Goal: Task Accomplishment & Management: Complete application form

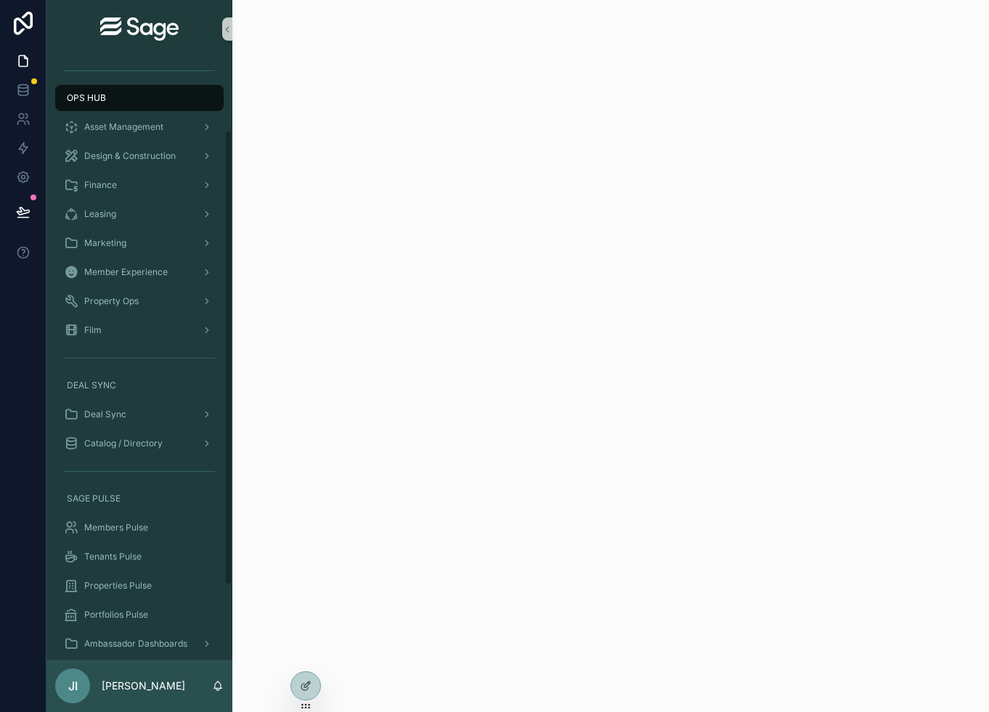
scroll to position [95, 0]
click at [142, 531] on span "Members Pulse" at bounding box center [116, 527] width 64 height 12
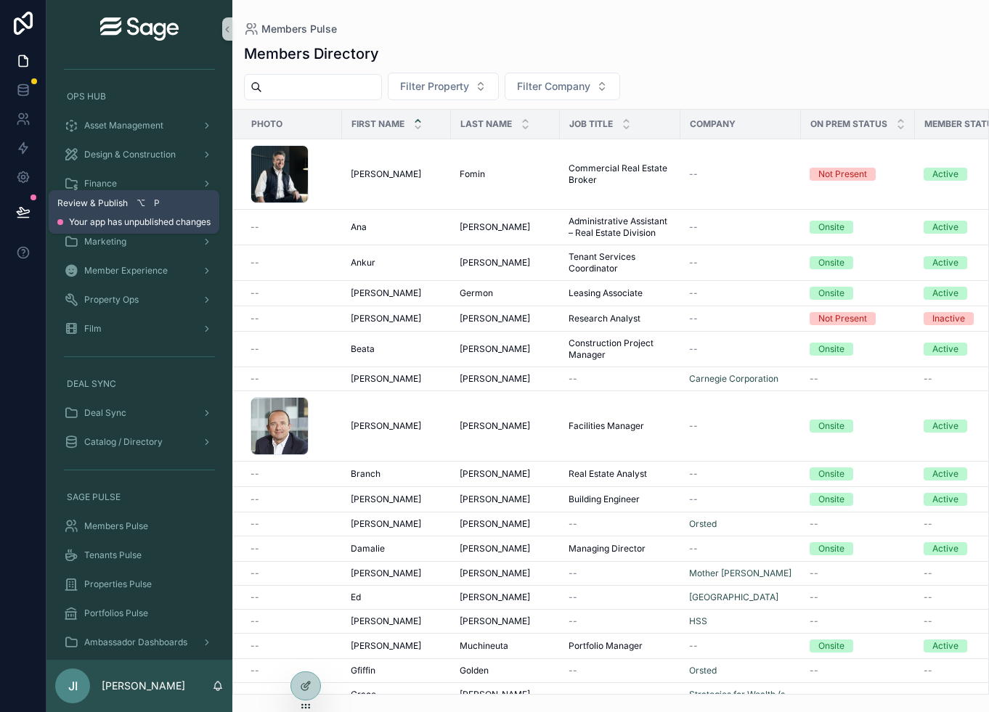
click at [21, 218] on icon at bounding box center [22, 218] width 11 height 0
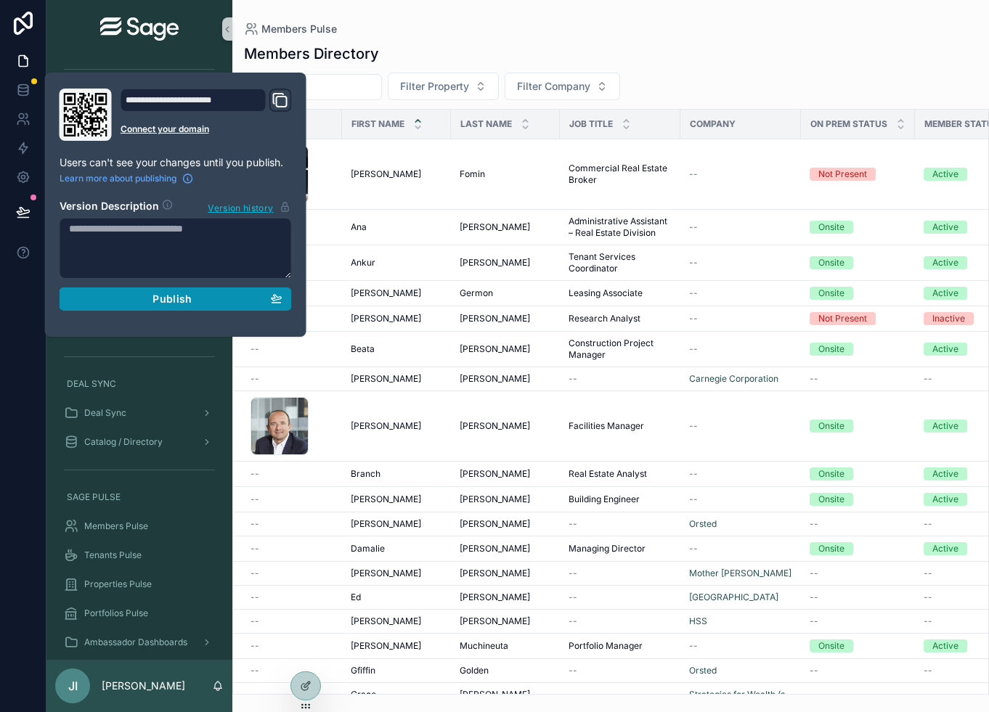
click at [150, 309] on button "Publish" at bounding box center [176, 299] width 232 height 23
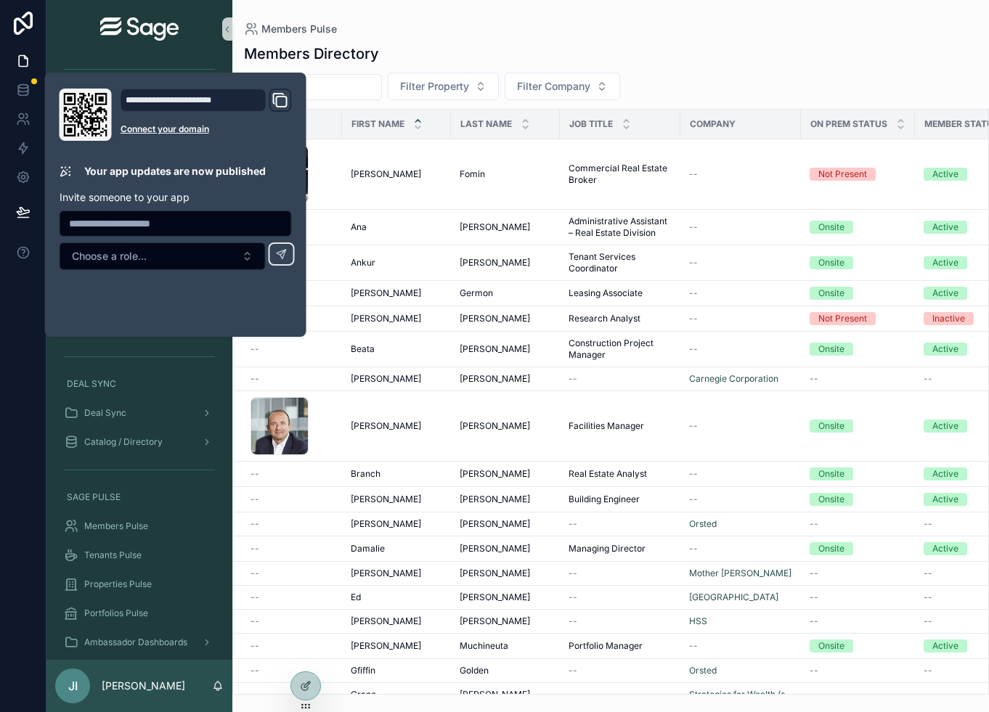
click at [531, 21] on div "Members Pulse Members Directory Filter Property Filter Company Photo First Name…" at bounding box center [610, 347] width 757 height 695
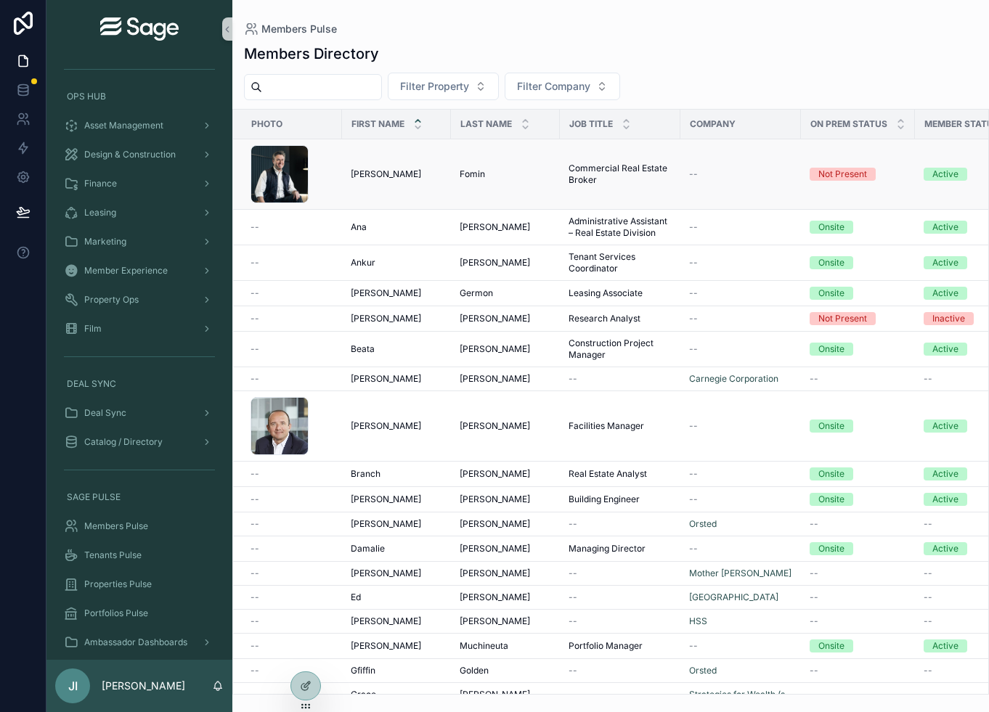
click at [518, 172] on div "[PERSON_NAME] [PERSON_NAME]" at bounding box center [505, 174] width 91 height 12
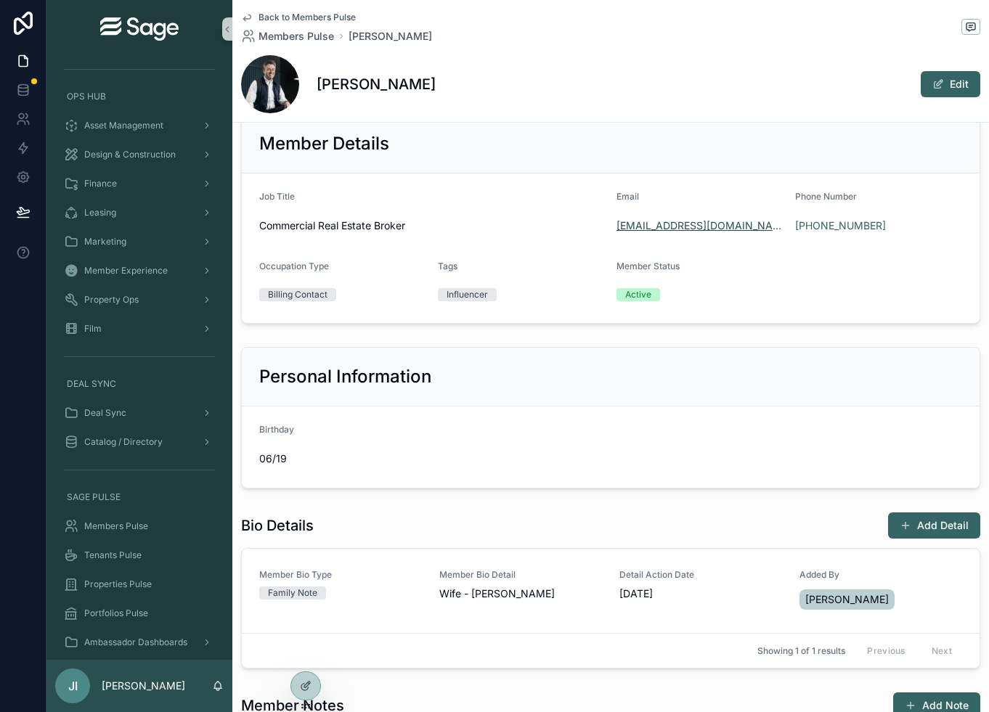
scroll to position [142, 0]
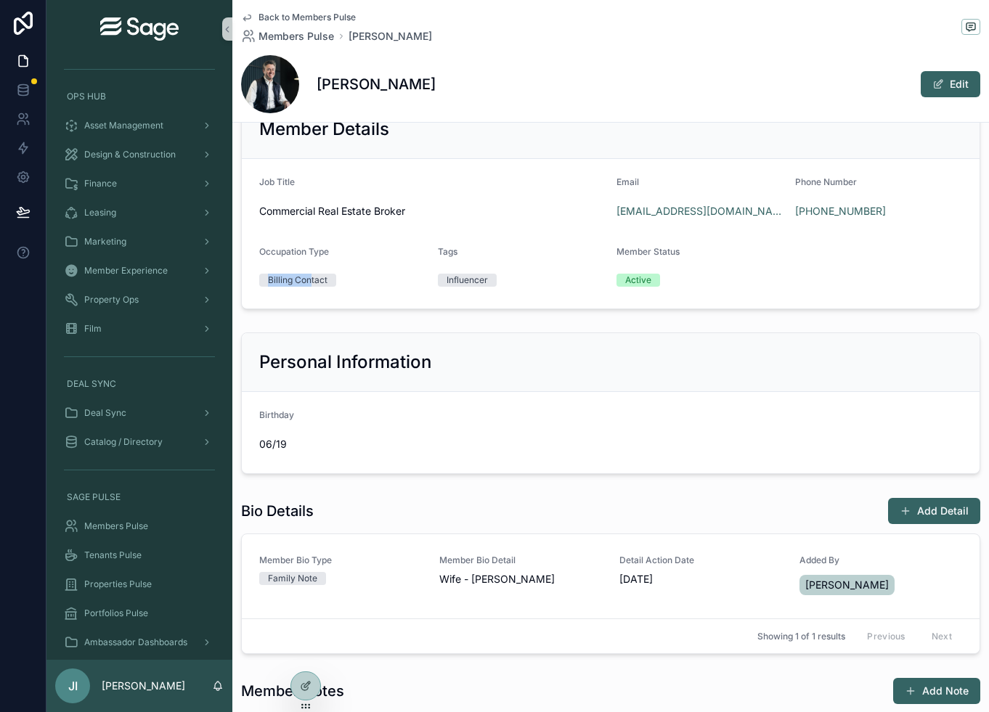
drag, startPoint x: 266, startPoint y: 284, endPoint x: 314, endPoint y: 280, distance: 47.3
click at [314, 280] on span "Billing Contact" at bounding box center [297, 280] width 77 height 13
click at [314, 280] on div "Billing Contact" at bounding box center [298, 280] width 60 height 13
drag, startPoint x: 327, startPoint y: 281, endPoint x: 263, endPoint y: 281, distance: 64.6
click at [263, 281] on span "Billing Contact" at bounding box center [297, 280] width 77 height 13
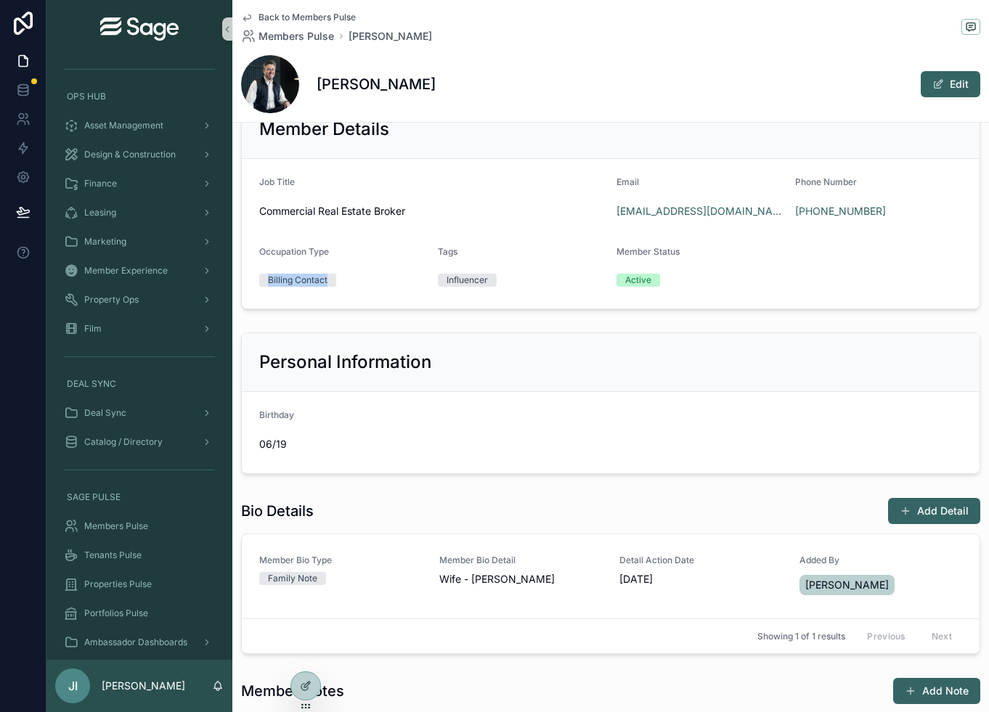
click at [263, 281] on span "Billing Contact" at bounding box center [297, 280] width 77 height 13
drag, startPoint x: 279, startPoint y: 280, endPoint x: 318, endPoint y: 285, distance: 39.6
click at [318, 285] on div "Billing Contact" at bounding box center [298, 280] width 60 height 13
drag, startPoint x: 274, startPoint y: 282, endPoint x: 304, endPoint y: 279, distance: 30.0
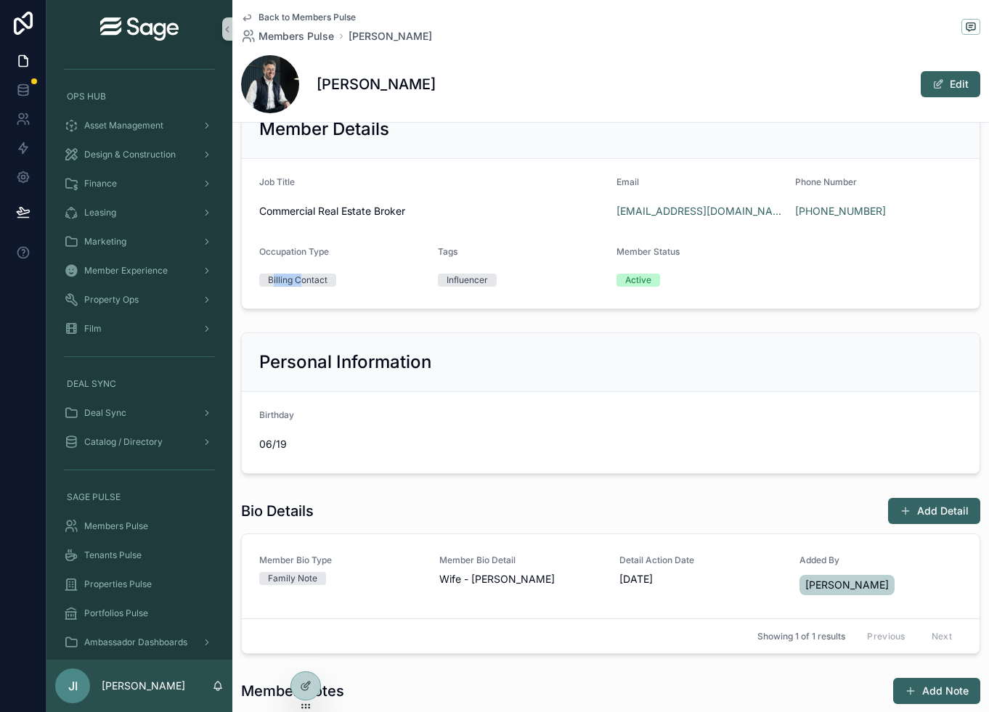
click at [304, 279] on div "Billing Contact" at bounding box center [298, 280] width 60 height 13
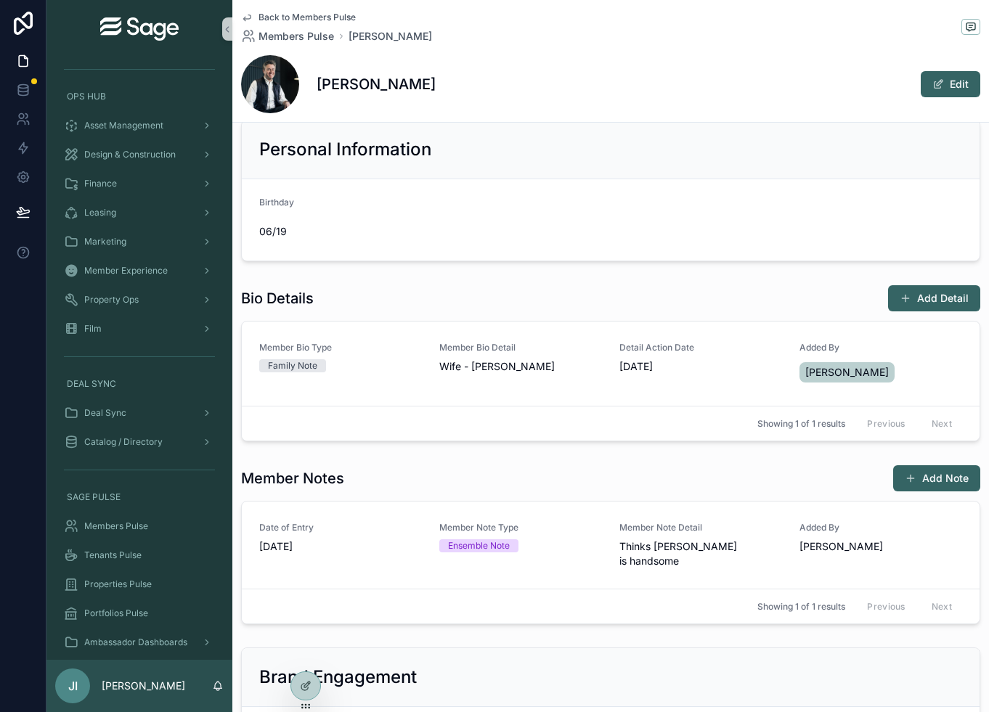
scroll to position [354, 0]
click at [938, 303] on button "Add Detail" at bounding box center [934, 299] width 92 height 26
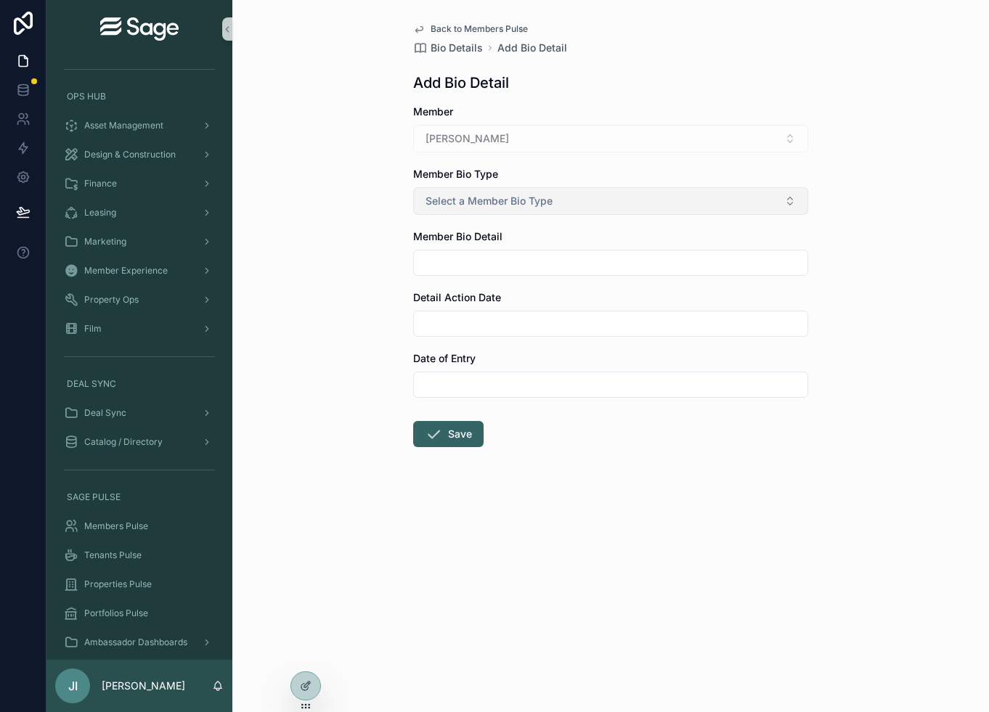
click at [532, 196] on span "Select a Member Bio Type" at bounding box center [488, 201] width 127 height 15
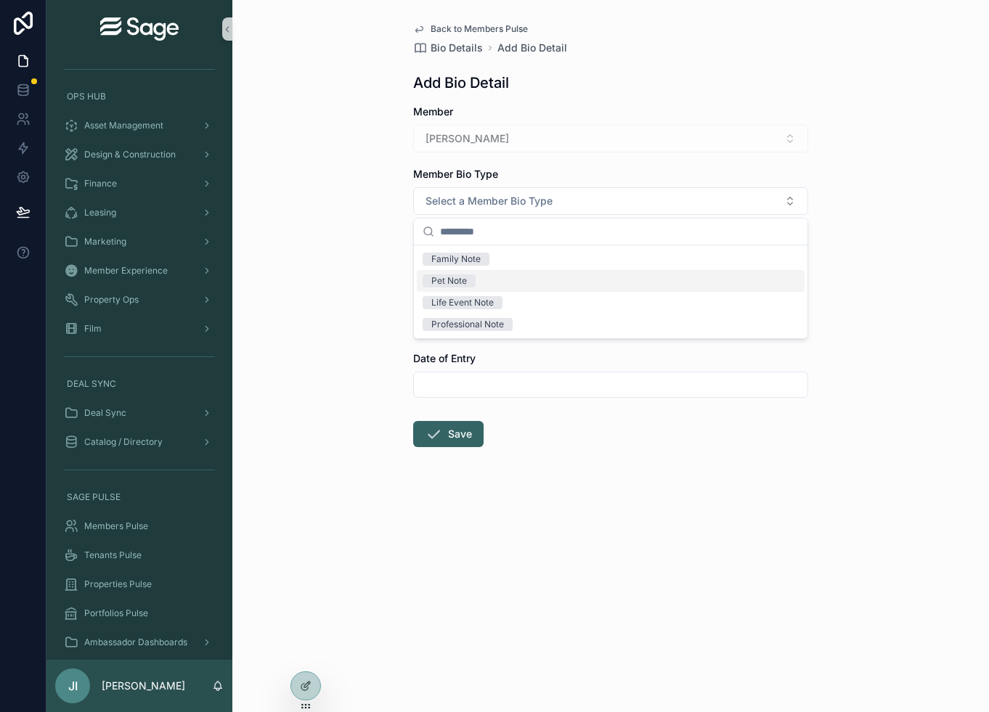
click at [521, 285] on div "Pet Note" at bounding box center [611, 281] width 388 height 22
click at [494, 264] on input "scrollable content" at bounding box center [611, 263] width 394 height 20
type input "**********"
click at [477, 319] on input "scrollable content" at bounding box center [611, 324] width 394 height 20
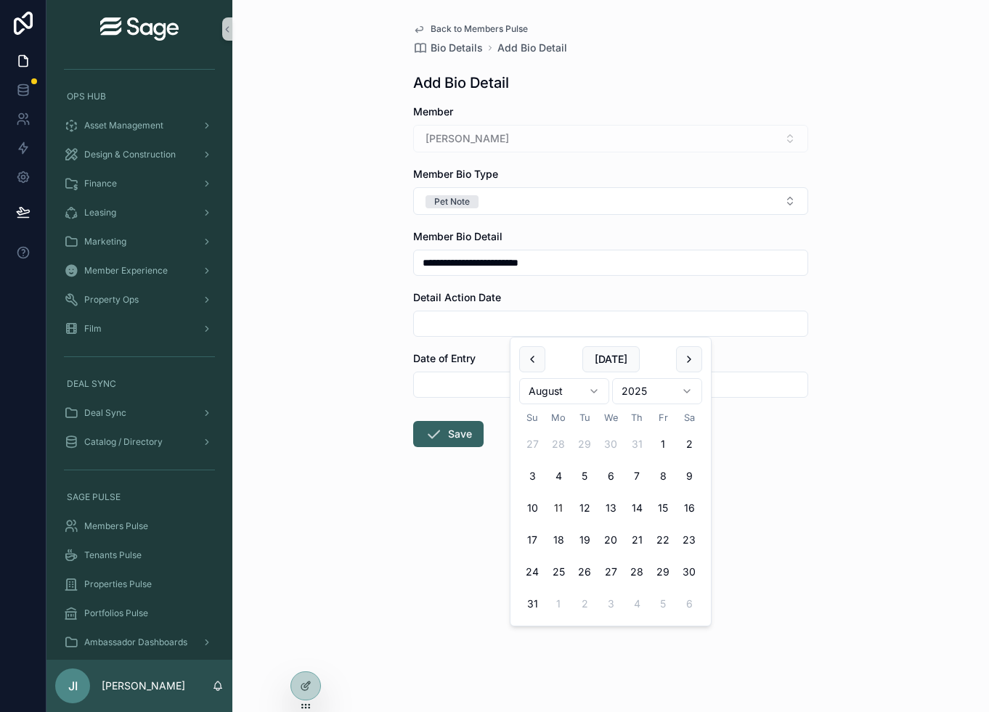
click at [552, 510] on button "11" at bounding box center [558, 508] width 26 height 26
type input "*********"
click at [472, 327] on input "*********" at bounding box center [611, 324] width 394 height 20
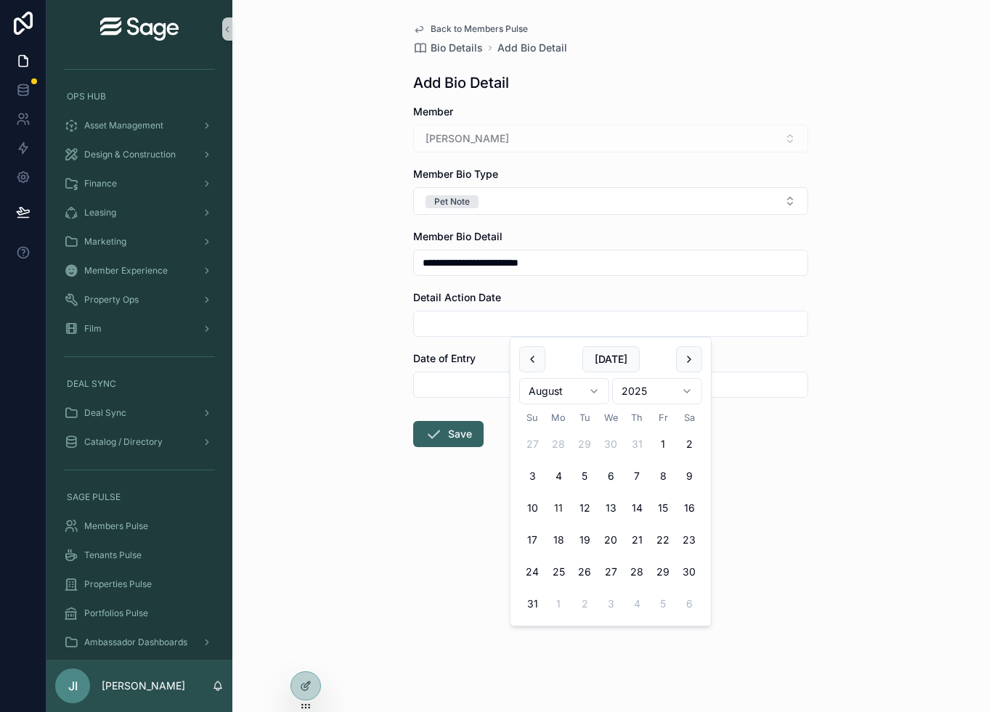
click at [383, 325] on div "**********" at bounding box center [610, 356] width 757 height 712
click at [526, 269] on input "**********" at bounding box center [611, 263] width 394 height 20
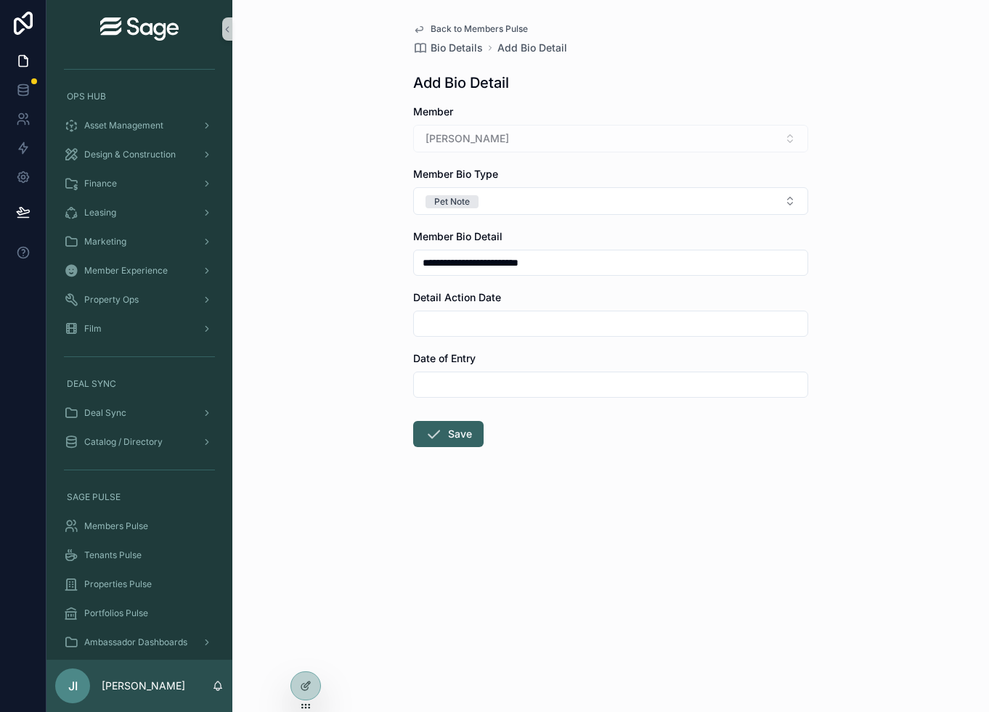
drag, startPoint x: 550, startPoint y: 268, endPoint x: 513, endPoint y: 268, distance: 37.8
click at [513, 268] on input "**********" at bounding box center [611, 263] width 394 height 20
type input "**********"
click at [455, 331] on input "scrollable content" at bounding box center [611, 324] width 394 height 20
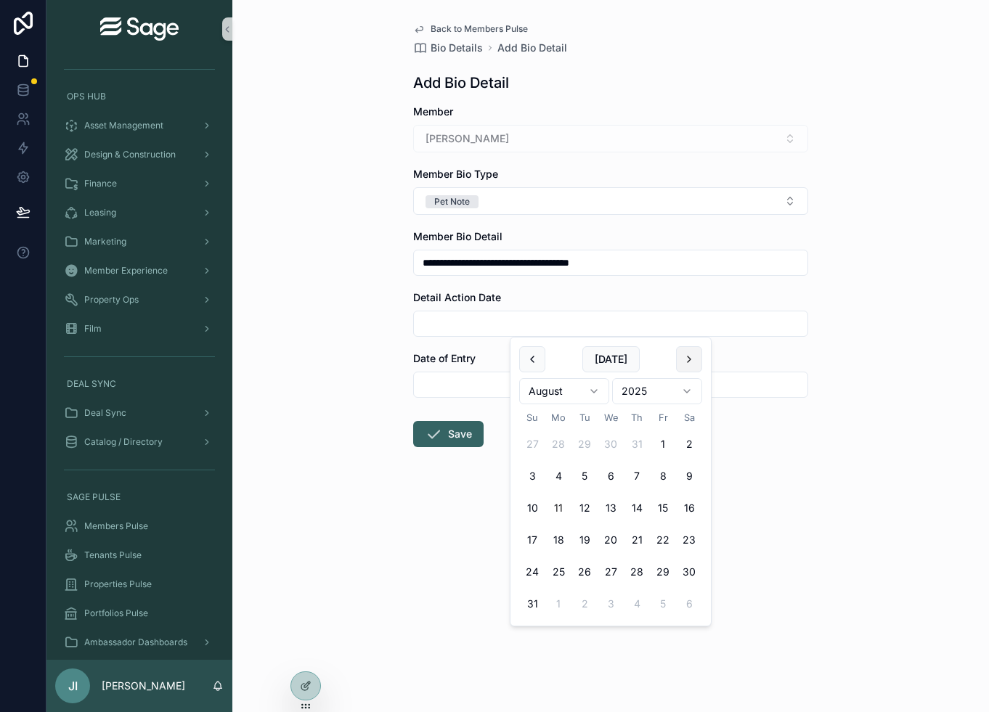
click at [689, 362] on button "scrollable content" at bounding box center [689, 359] width 26 height 26
click at [665, 537] on button "26" at bounding box center [663, 540] width 26 height 26
type input "*********"
click at [778, 506] on form "**********" at bounding box center [610, 323] width 395 height 436
click at [544, 395] on div "scrollable content" at bounding box center [610, 385] width 395 height 26
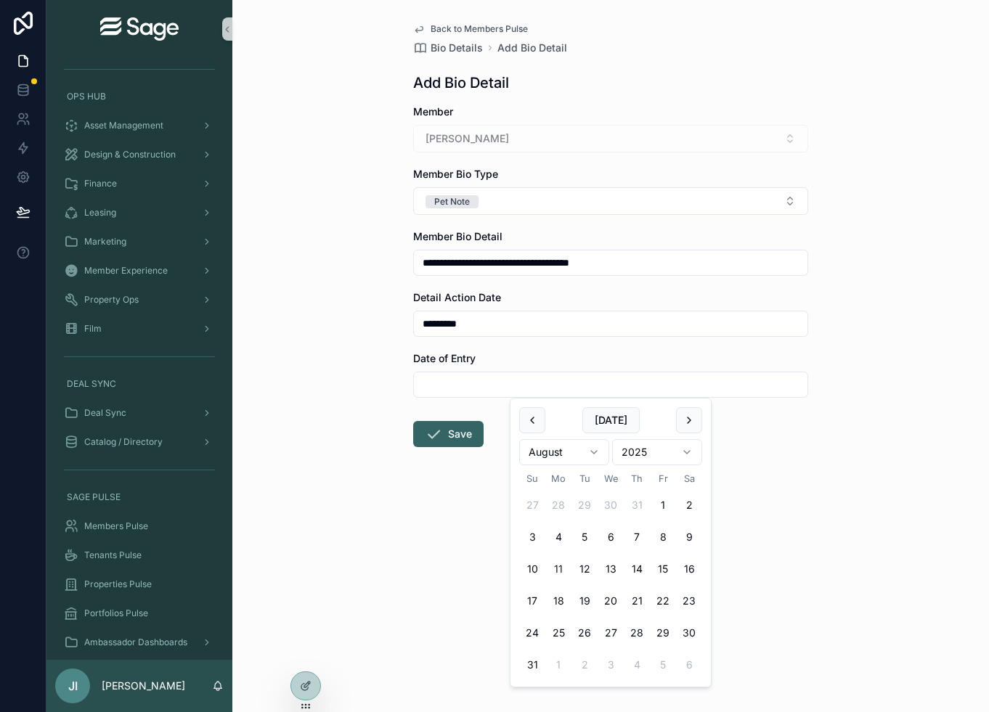
click at [537, 381] on input "scrollable content" at bounding box center [611, 385] width 394 height 20
click at [542, 574] on button "10" at bounding box center [532, 569] width 26 height 26
click at [561, 565] on button "11" at bounding box center [558, 569] width 26 height 26
type input "*********"
click at [455, 503] on form "**********" at bounding box center [610, 323] width 395 height 436
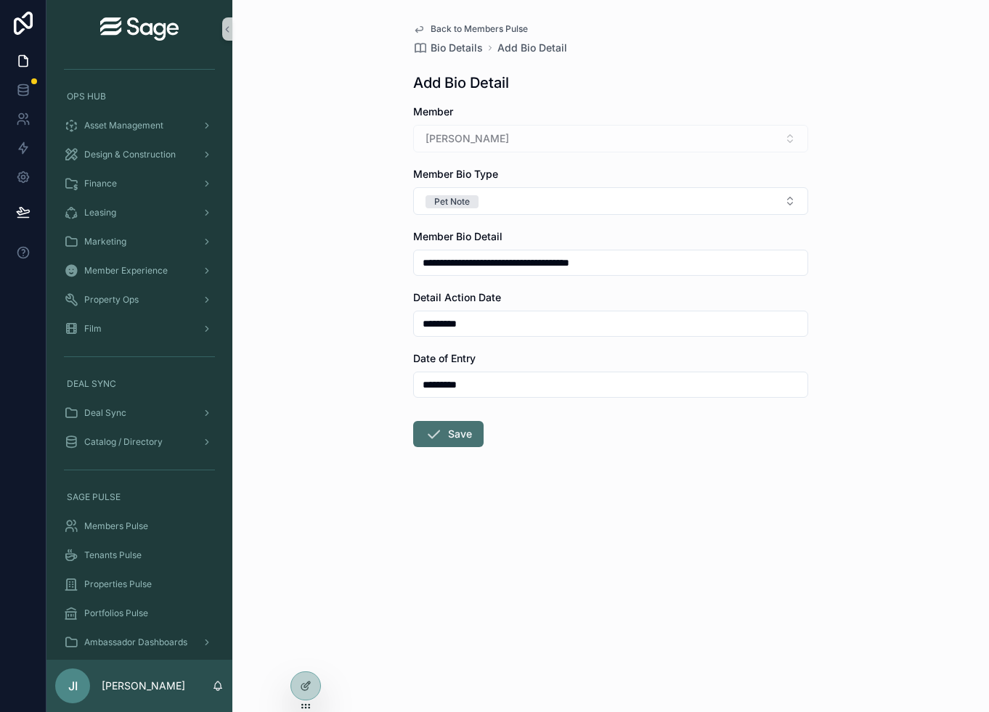
click at [463, 439] on button "Save" at bounding box center [448, 434] width 70 height 26
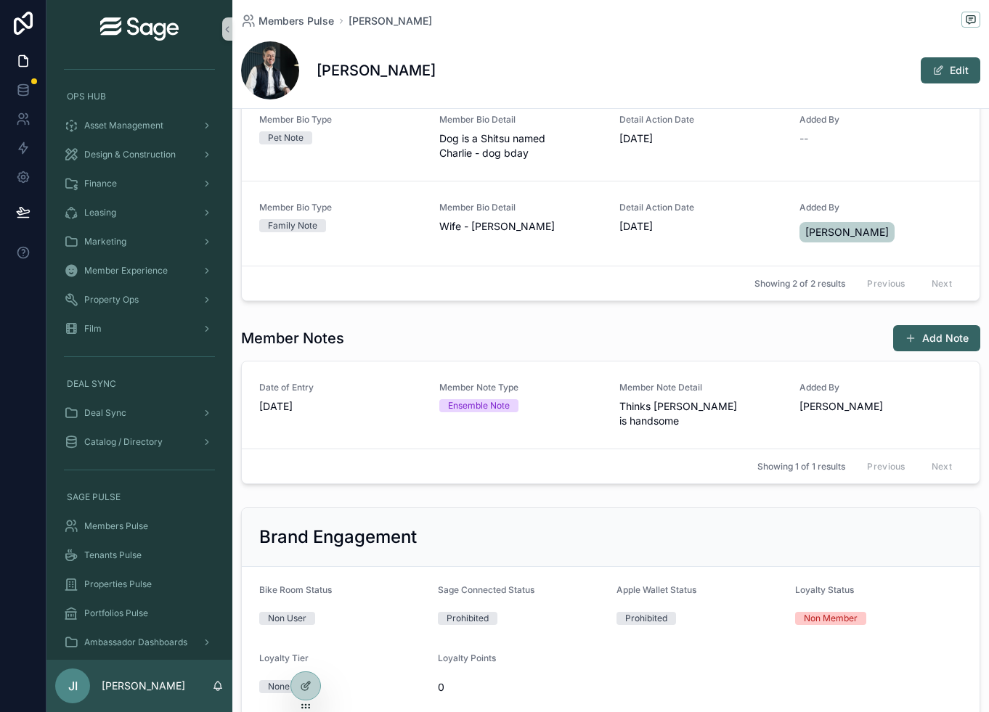
scroll to position [573, 0]
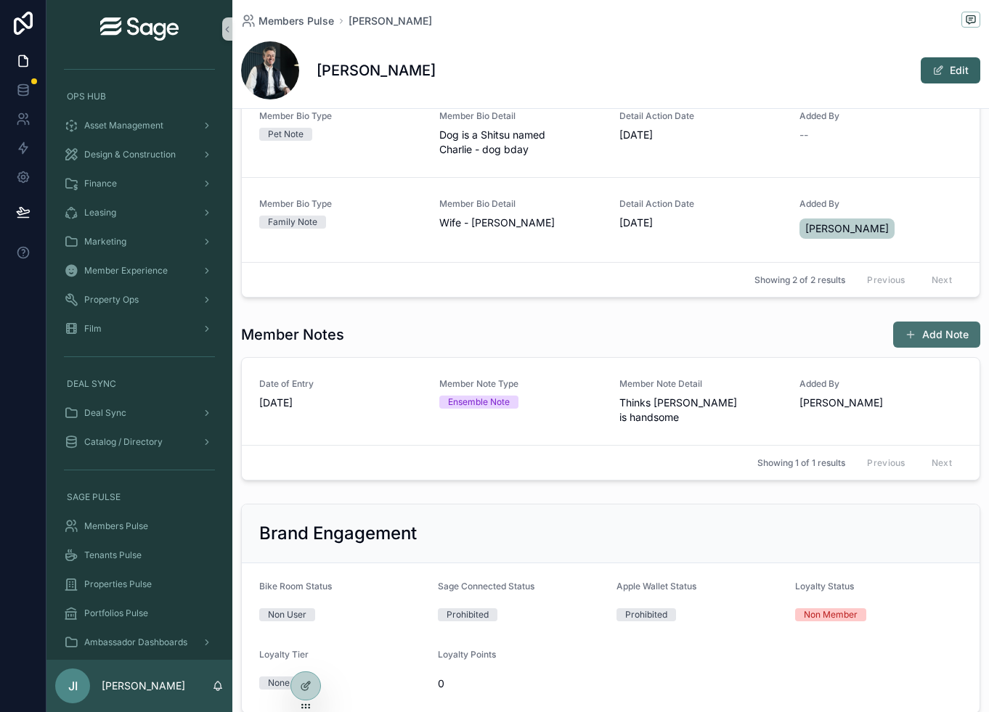
click at [915, 336] on span "scrollable content" at bounding box center [911, 335] width 12 height 12
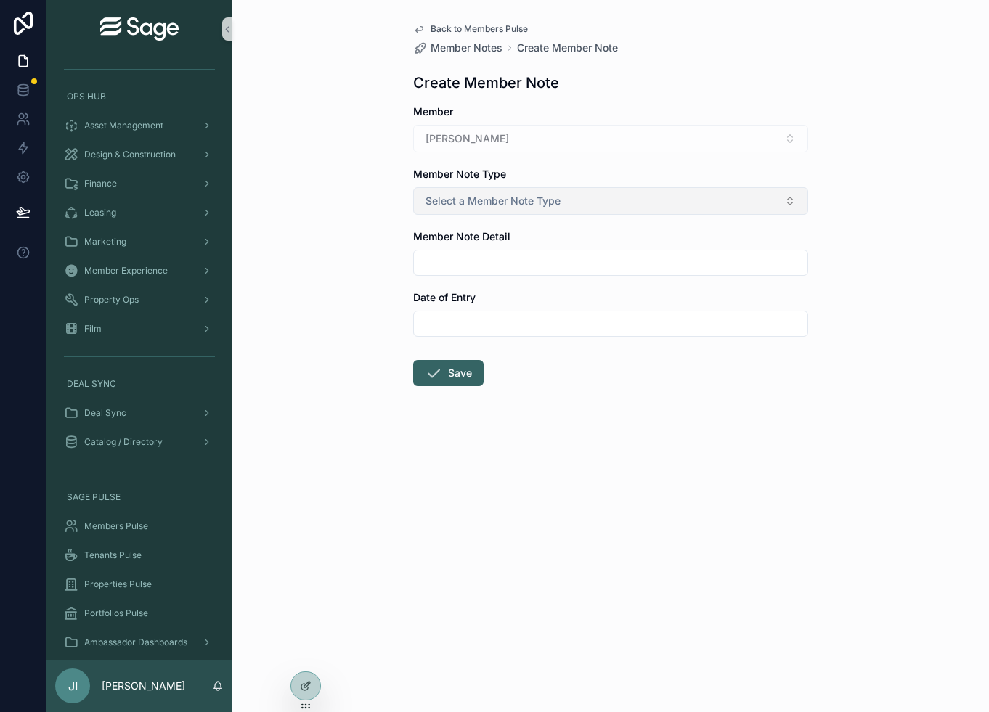
click at [544, 205] on span "Select a Member Note Type" at bounding box center [492, 201] width 135 height 15
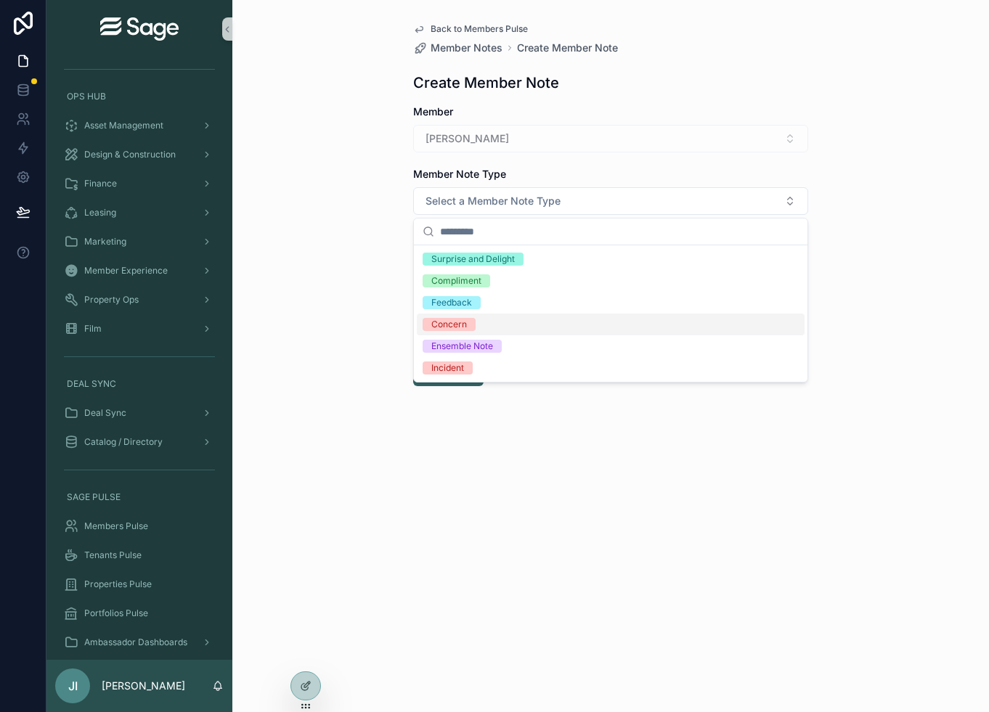
click at [357, 333] on div "Back to Members Pulse Member Notes Create Member Note Create Member Note Member…" at bounding box center [610, 356] width 757 height 712
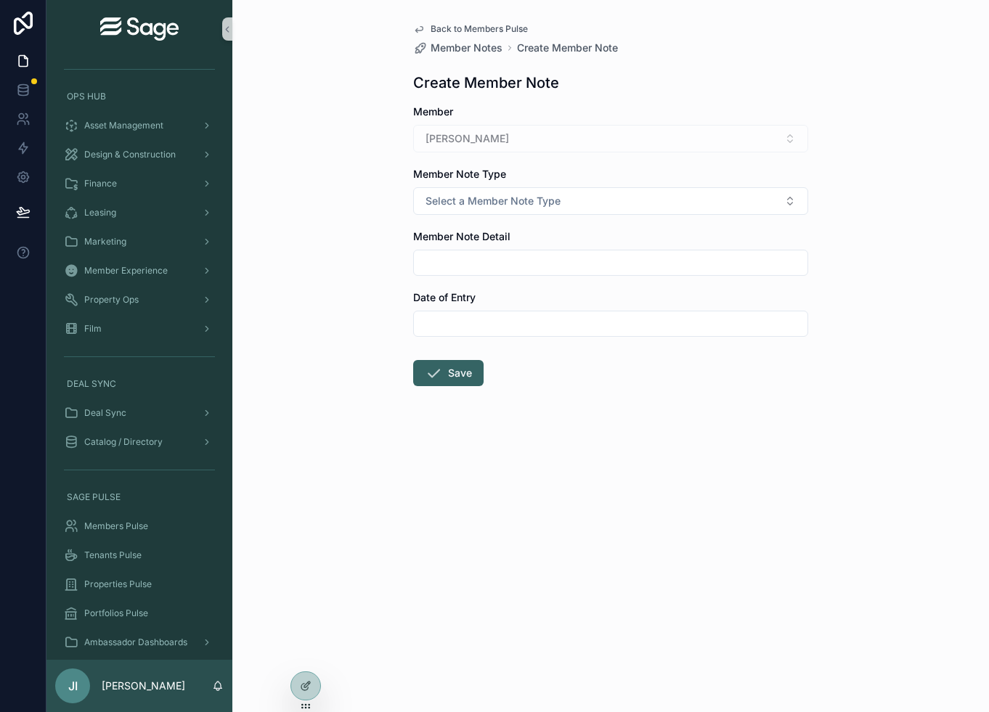
click at [463, 30] on span "Back to Members Pulse" at bounding box center [479, 29] width 97 height 12
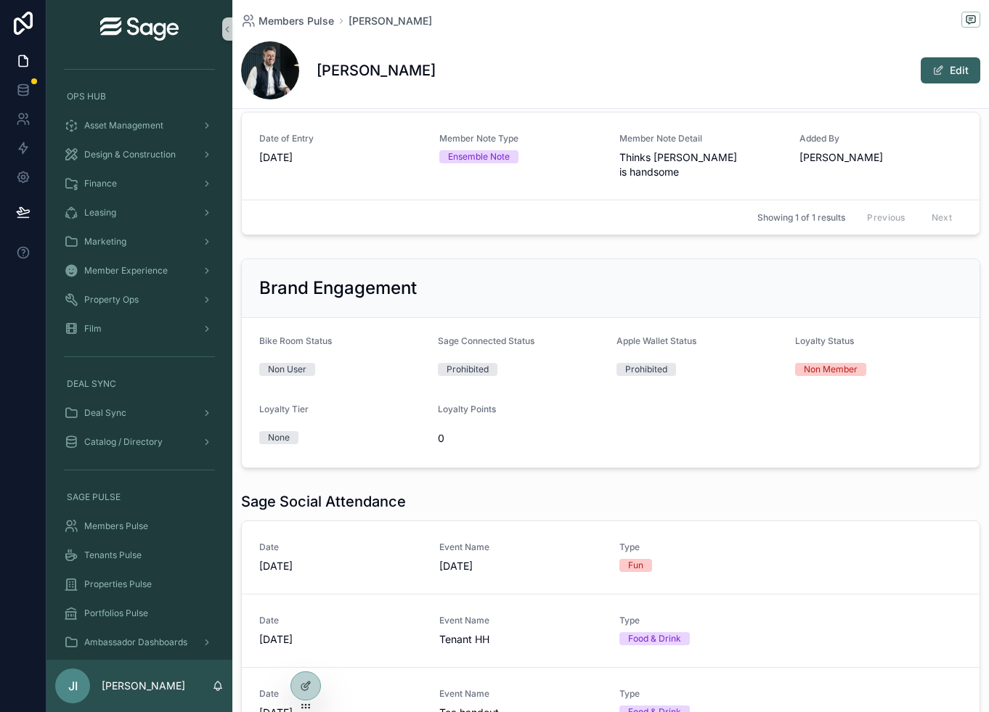
scroll to position [821, 0]
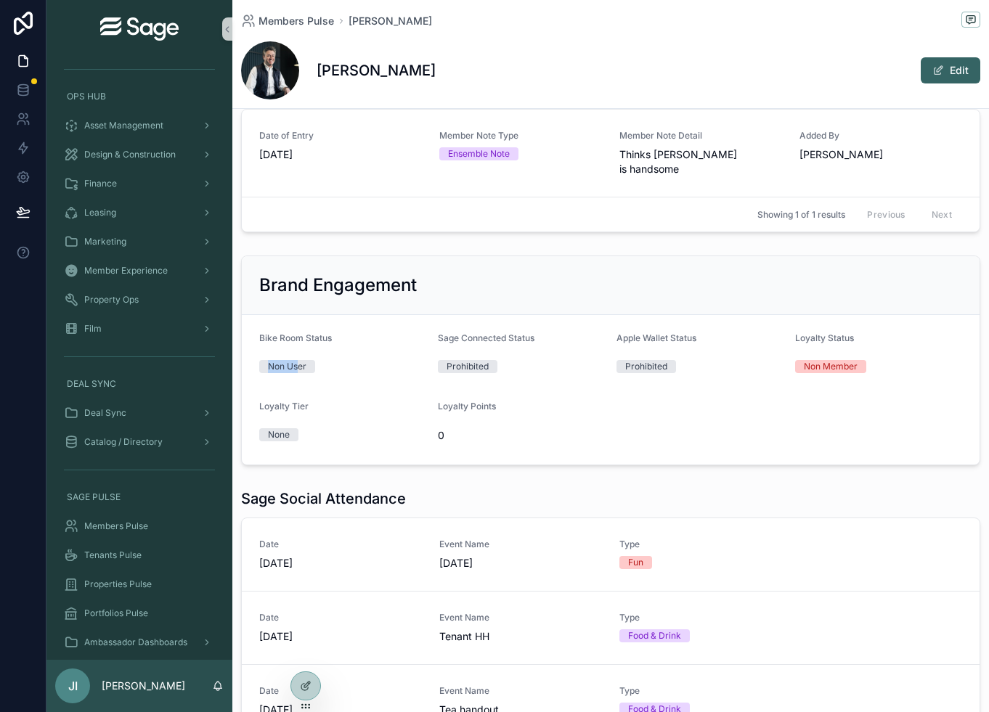
drag, startPoint x: 269, startPoint y: 354, endPoint x: 298, endPoint y: 353, distance: 29.1
click at [298, 360] on div "Non User" at bounding box center [287, 366] width 38 height 13
drag, startPoint x: 309, startPoint y: 351, endPoint x: 287, endPoint y: 351, distance: 21.8
click at [287, 360] on span "Non User" at bounding box center [287, 366] width 56 height 13
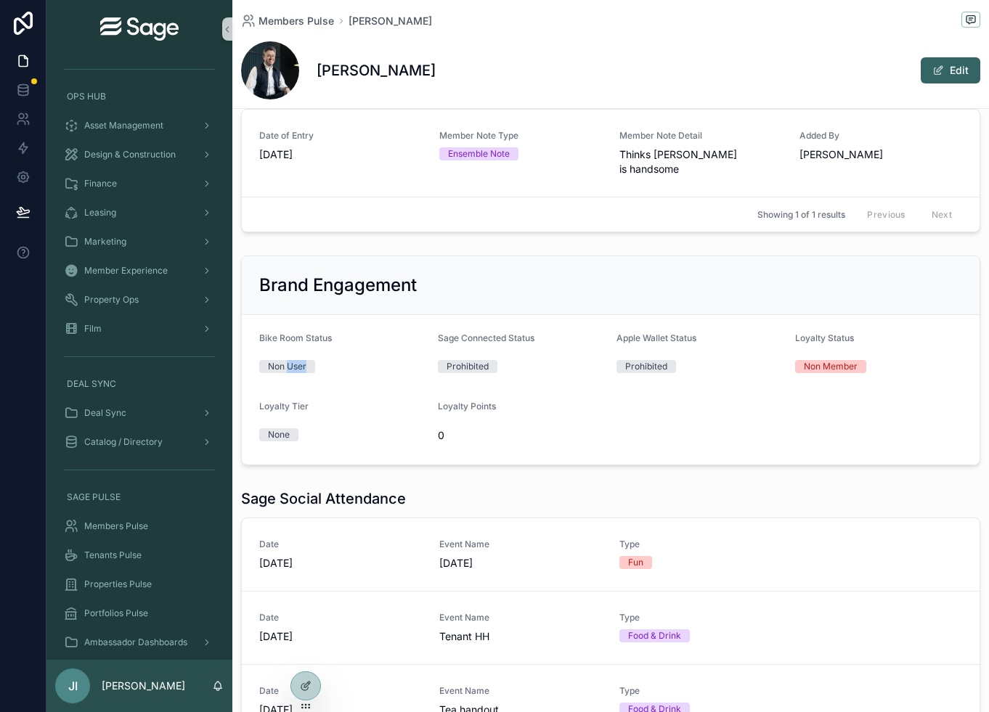
click at [287, 360] on div "Non User" at bounding box center [287, 366] width 38 height 13
drag, startPoint x: 619, startPoint y: 352, endPoint x: 640, endPoint y: 350, distance: 21.2
click at [640, 360] on span "Prohibited" at bounding box center [646, 366] width 60 height 13
click at [640, 360] on div "Prohibited" at bounding box center [646, 366] width 42 height 13
drag, startPoint x: 802, startPoint y: 320, endPoint x: 836, endPoint y: 358, distance: 51.4
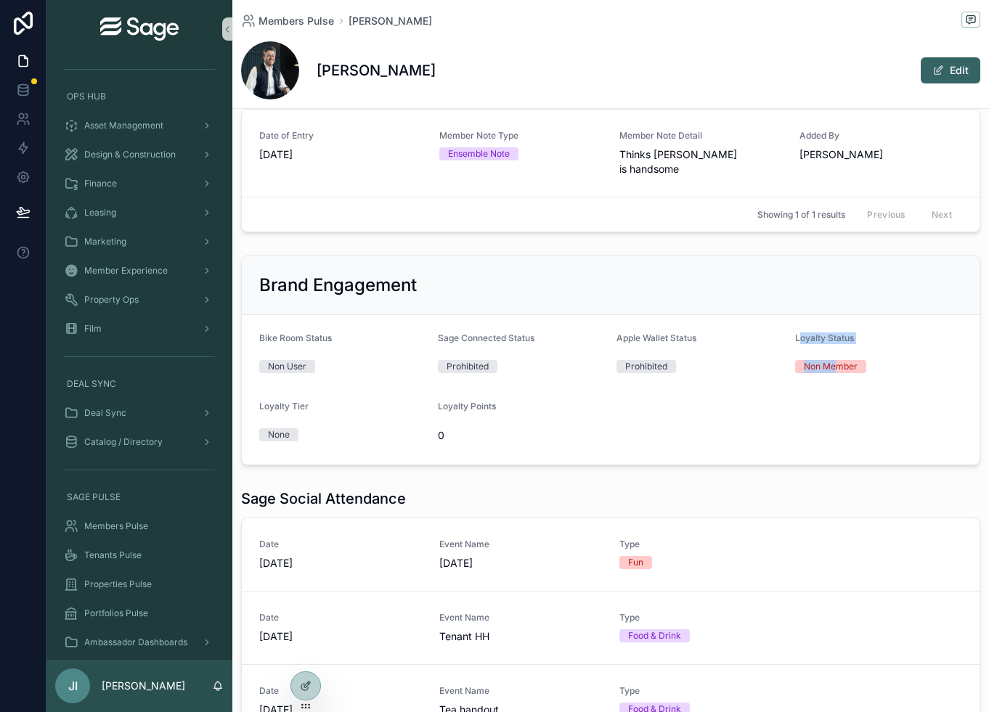
click at [836, 358] on div "Loyalty Status Non Member" at bounding box center [878, 355] width 167 height 45
click at [836, 360] on div "Non Member" at bounding box center [831, 366] width 54 height 13
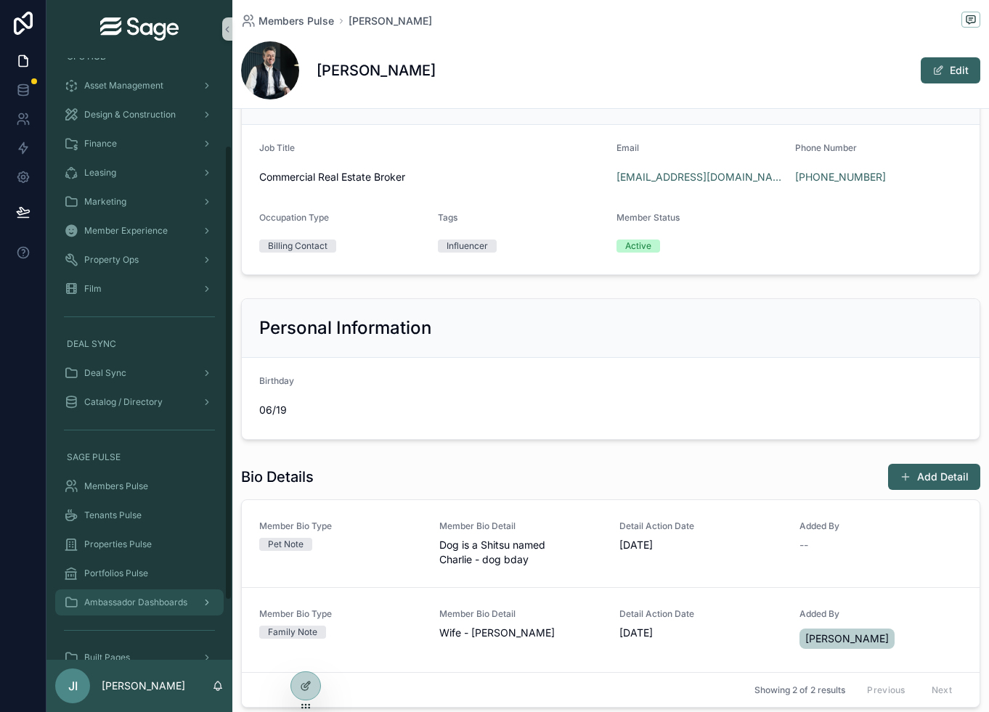
scroll to position [152, 0]
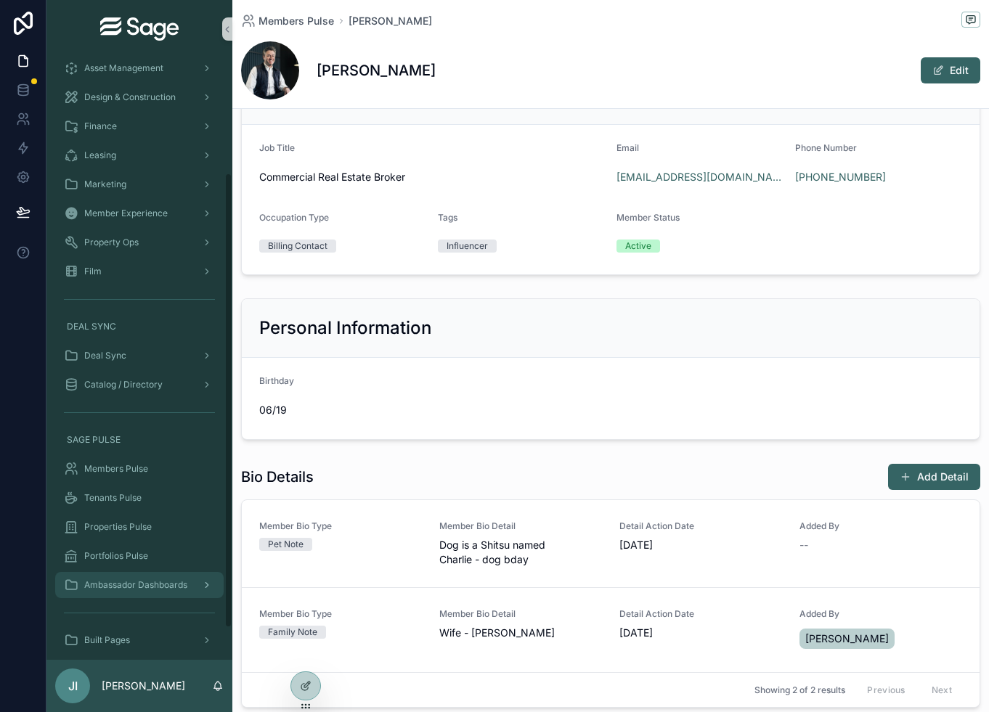
click at [144, 587] on span "Ambassador Dashboards" at bounding box center [135, 585] width 103 height 12
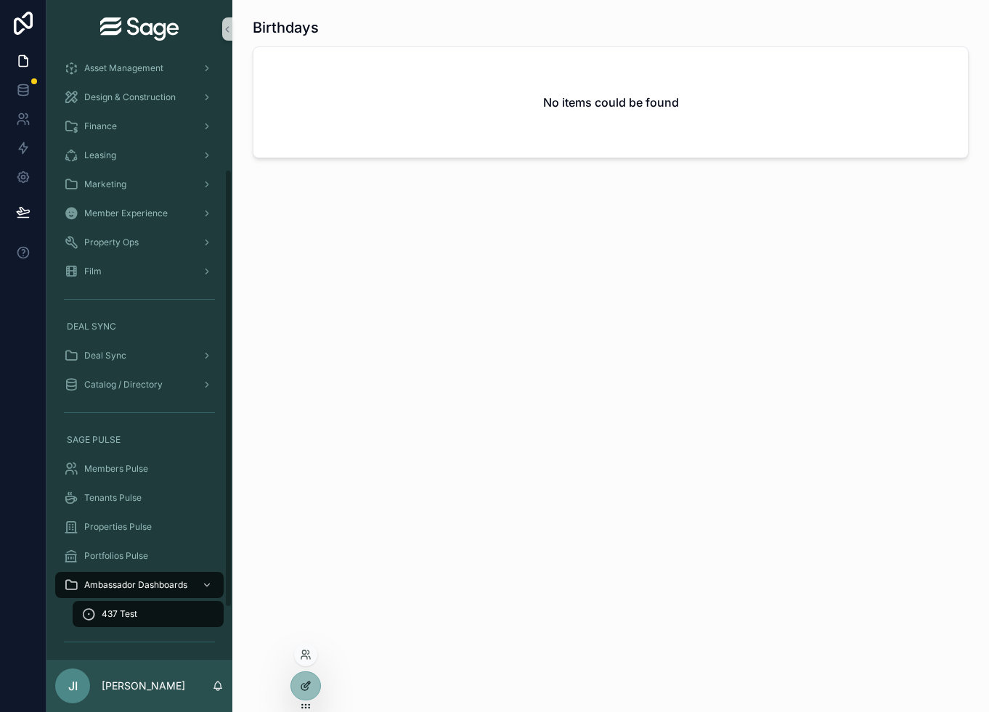
click at [309, 684] on icon at bounding box center [308, 683] width 1 height 1
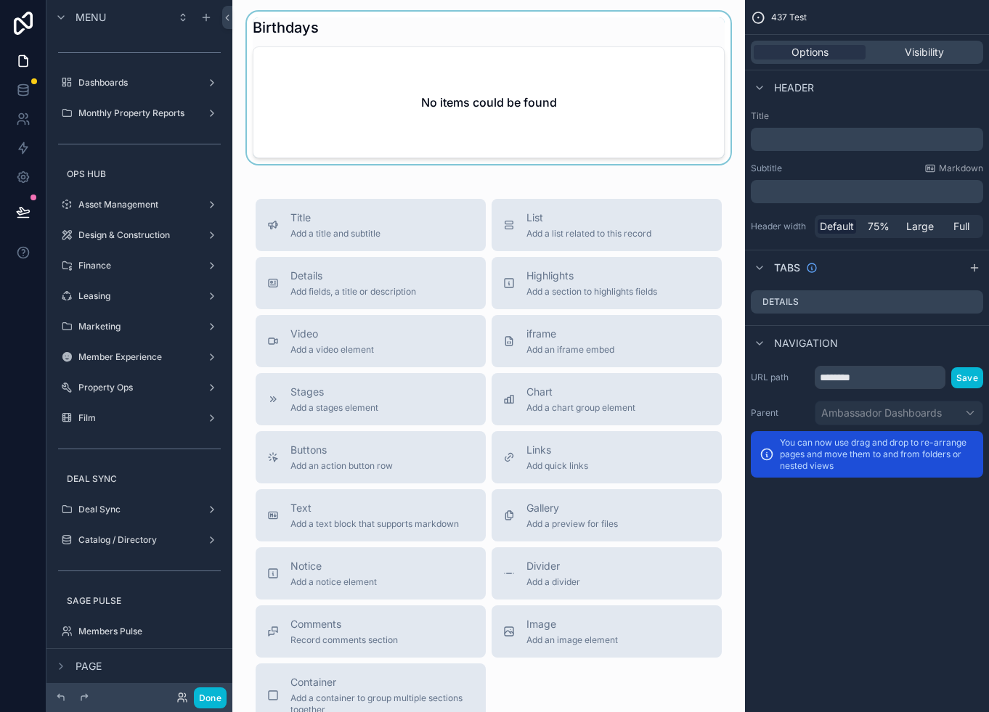
click at [508, 104] on div "scrollable content" at bounding box center [488, 88] width 489 height 152
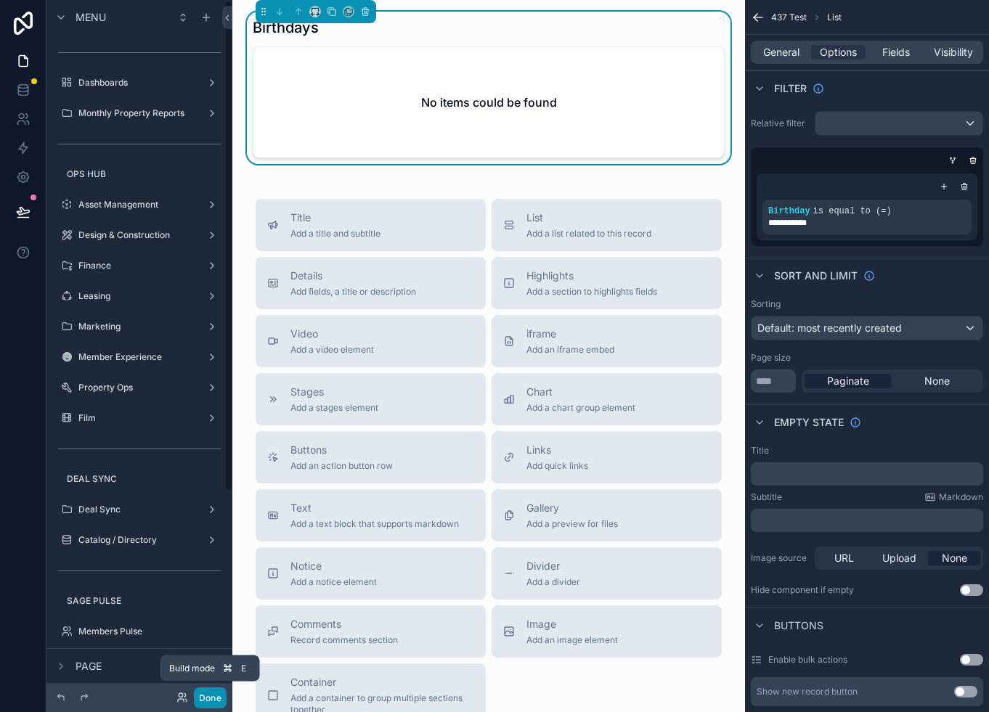
click at [214, 696] on button "Done" at bounding box center [210, 698] width 33 height 21
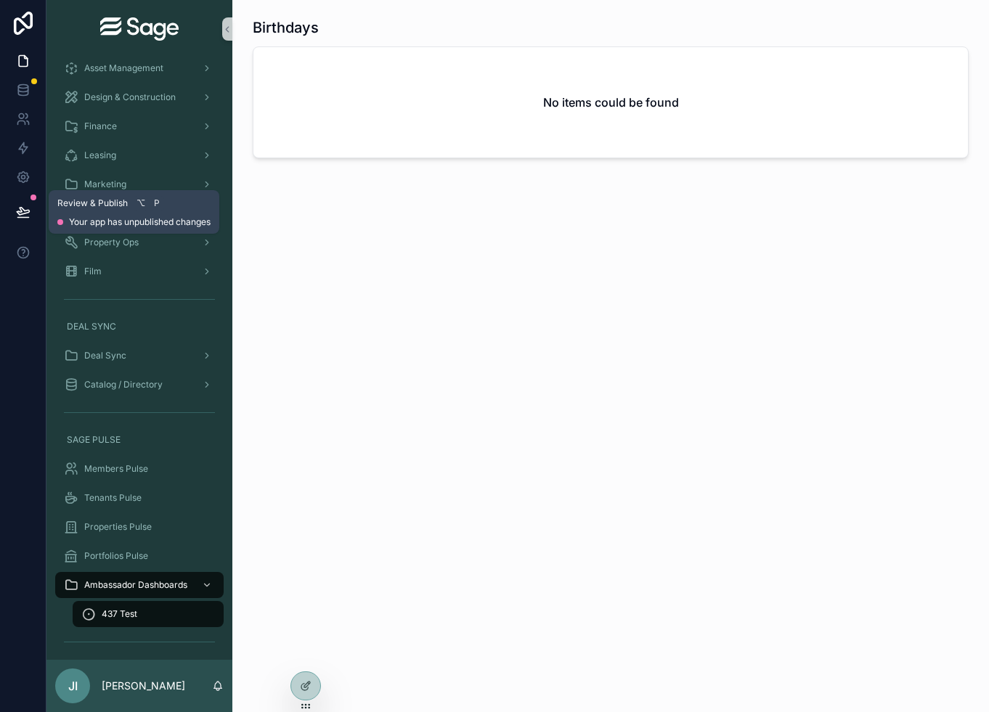
click at [23, 216] on icon at bounding box center [23, 212] width 15 height 15
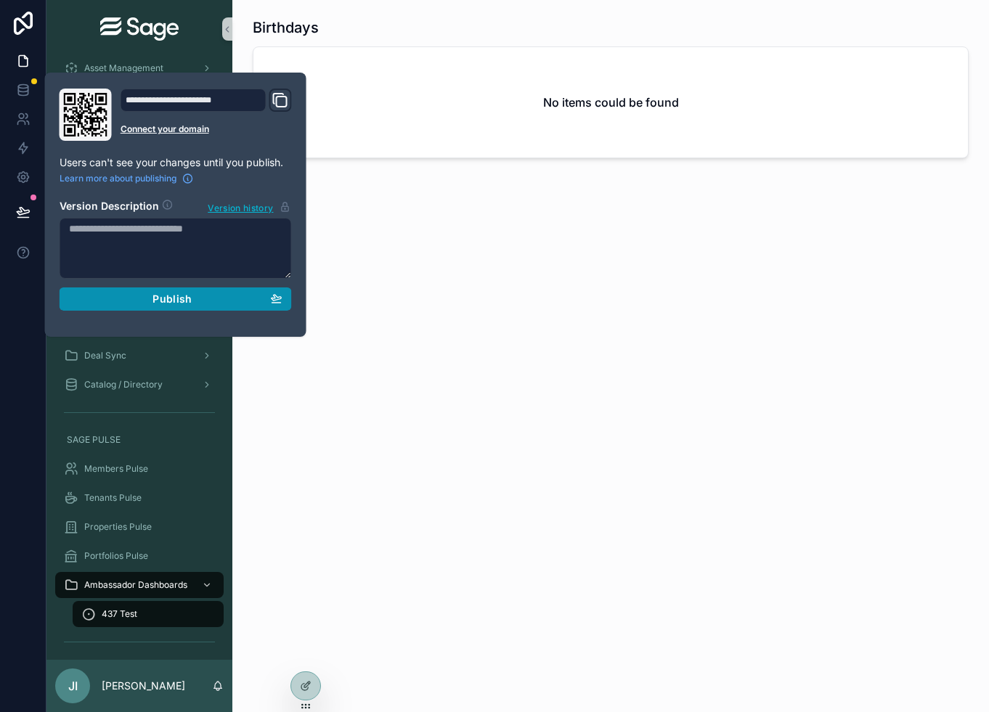
click at [134, 301] on div "Publish" at bounding box center [175, 299] width 213 height 13
